Goal: Task Accomplishment & Management: Use online tool/utility

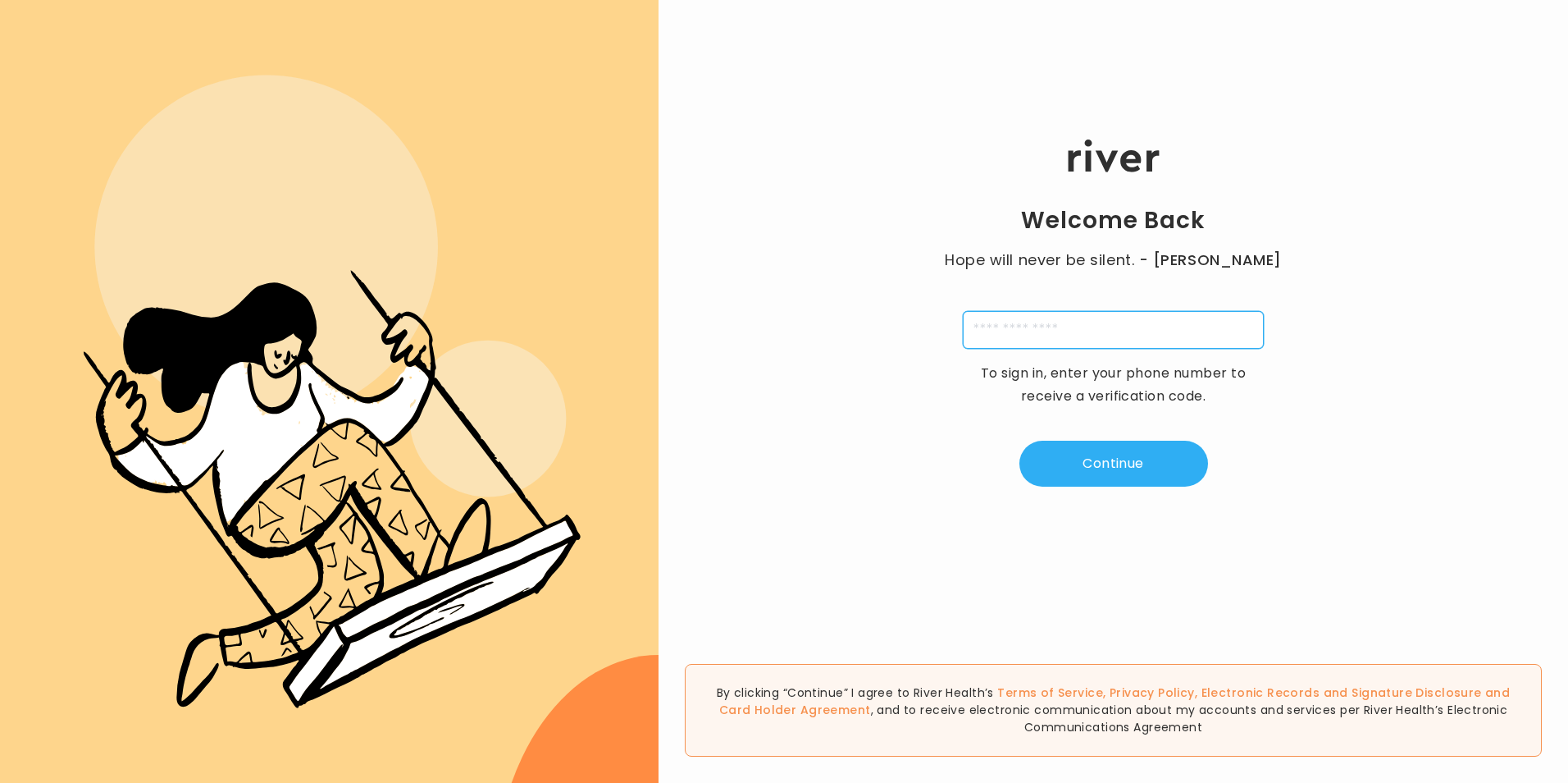
click at [1210, 335] on input "tel" at bounding box center [1114, 329] width 301 height 37
type input "**********"
type input "*"
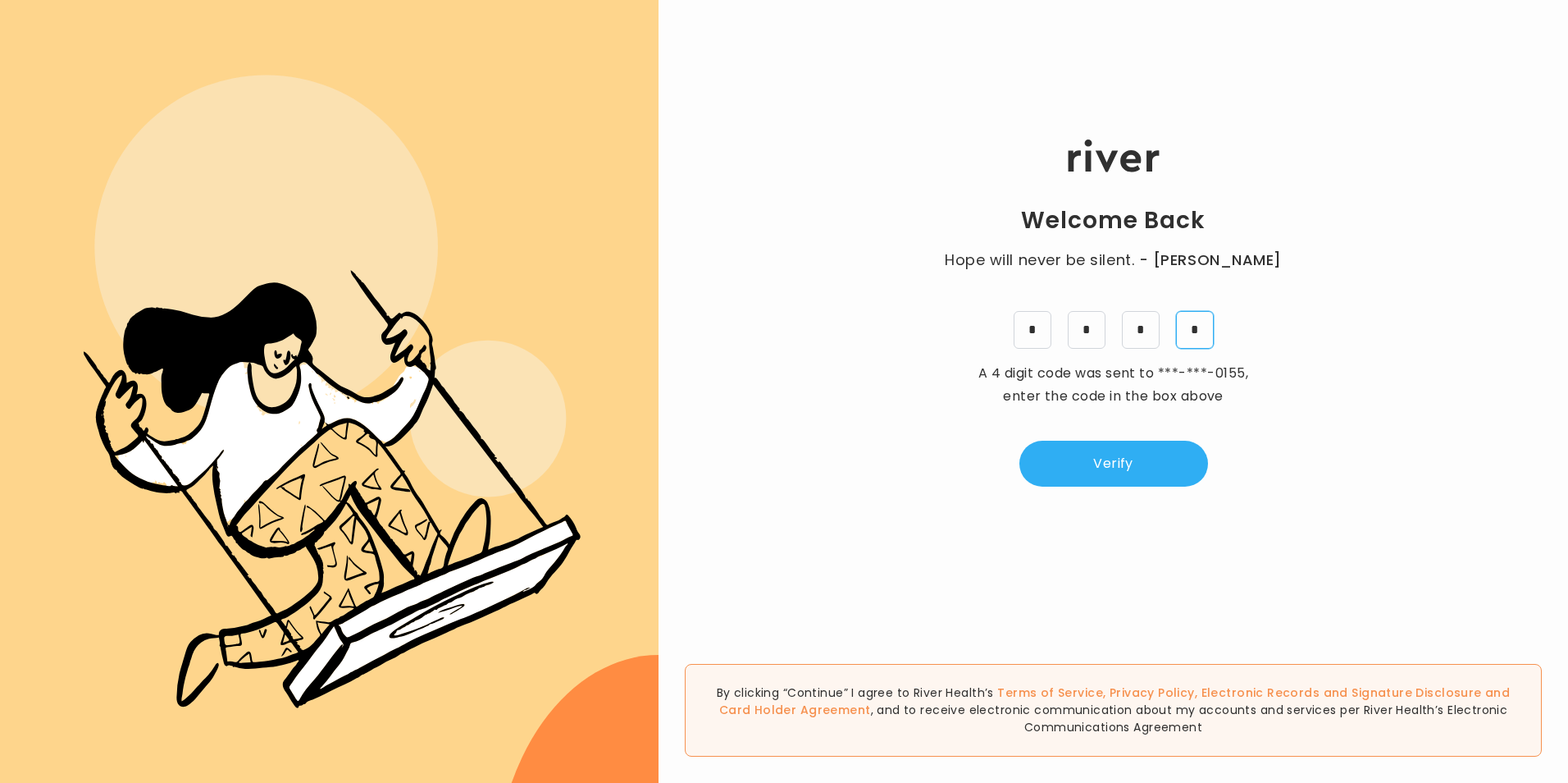
type input "*"
click at [1114, 470] on button "Verify" at bounding box center [1114, 463] width 189 height 46
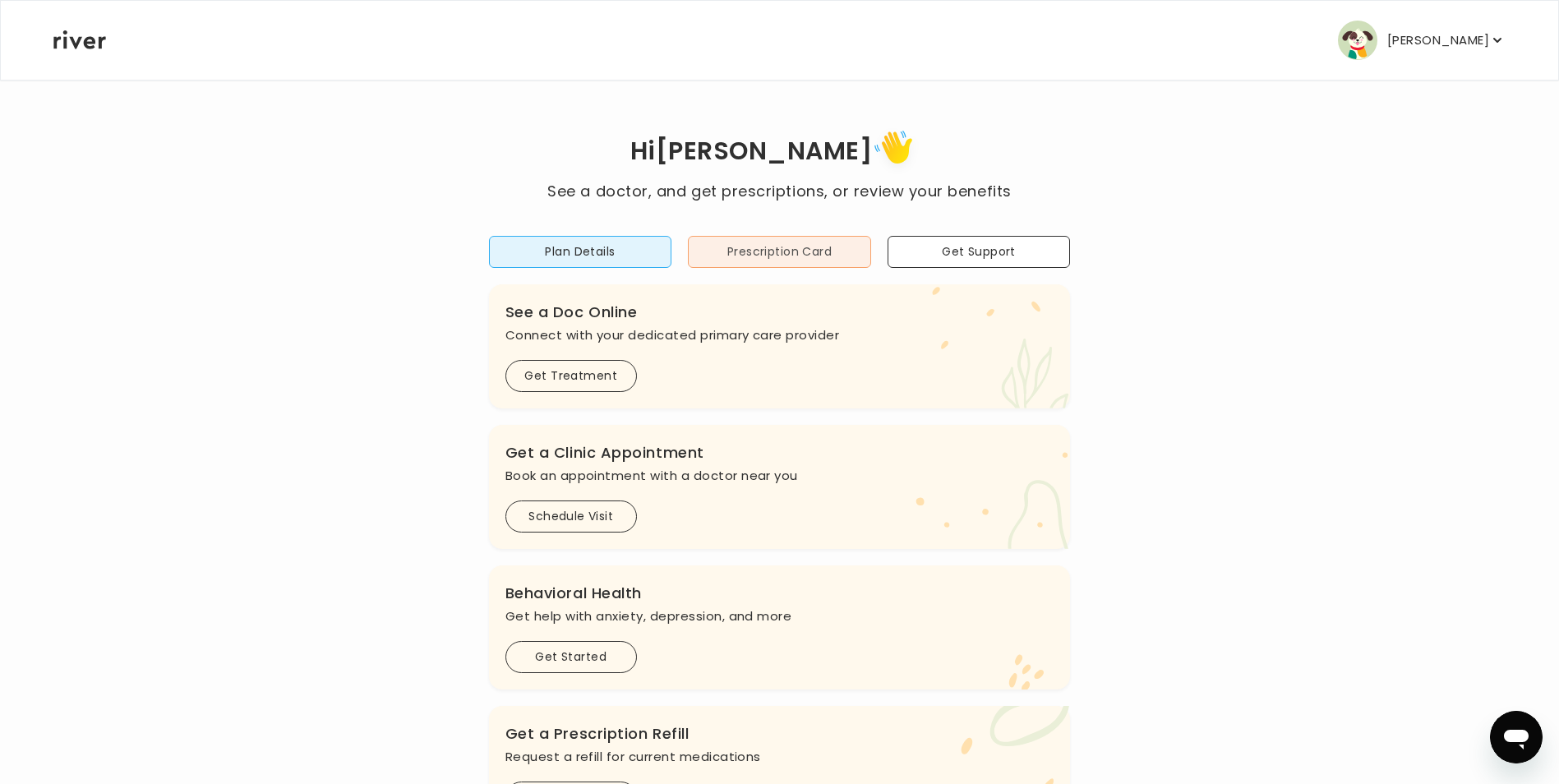
click at [821, 244] on button "Prescription Card" at bounding box center [780, 252] width 184 height 32
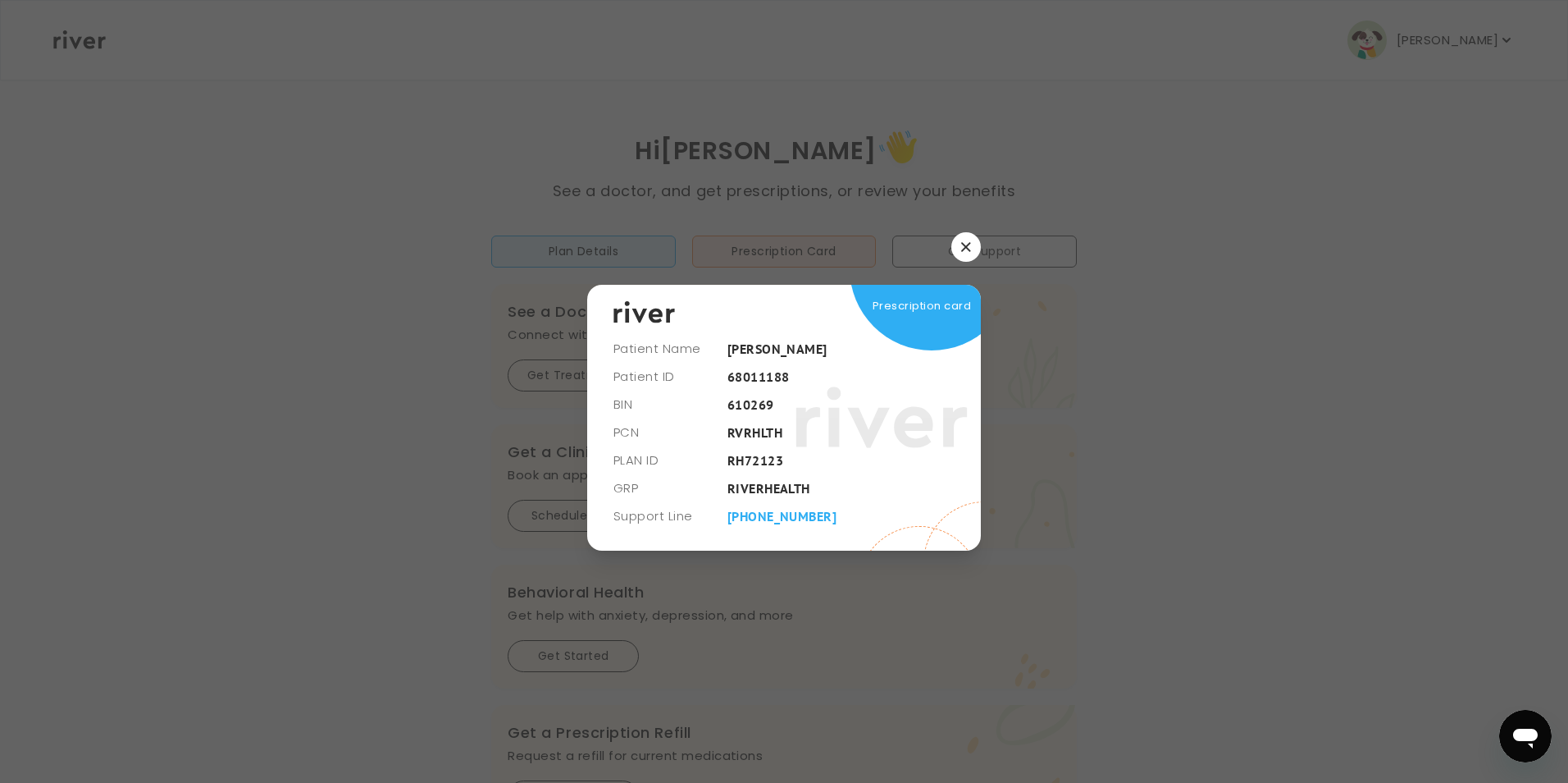
click at [966, 237] on button "button" at bounding box center [966, 247] width 30 height 30
